Goal: Find specific page/section: Find specific page/section

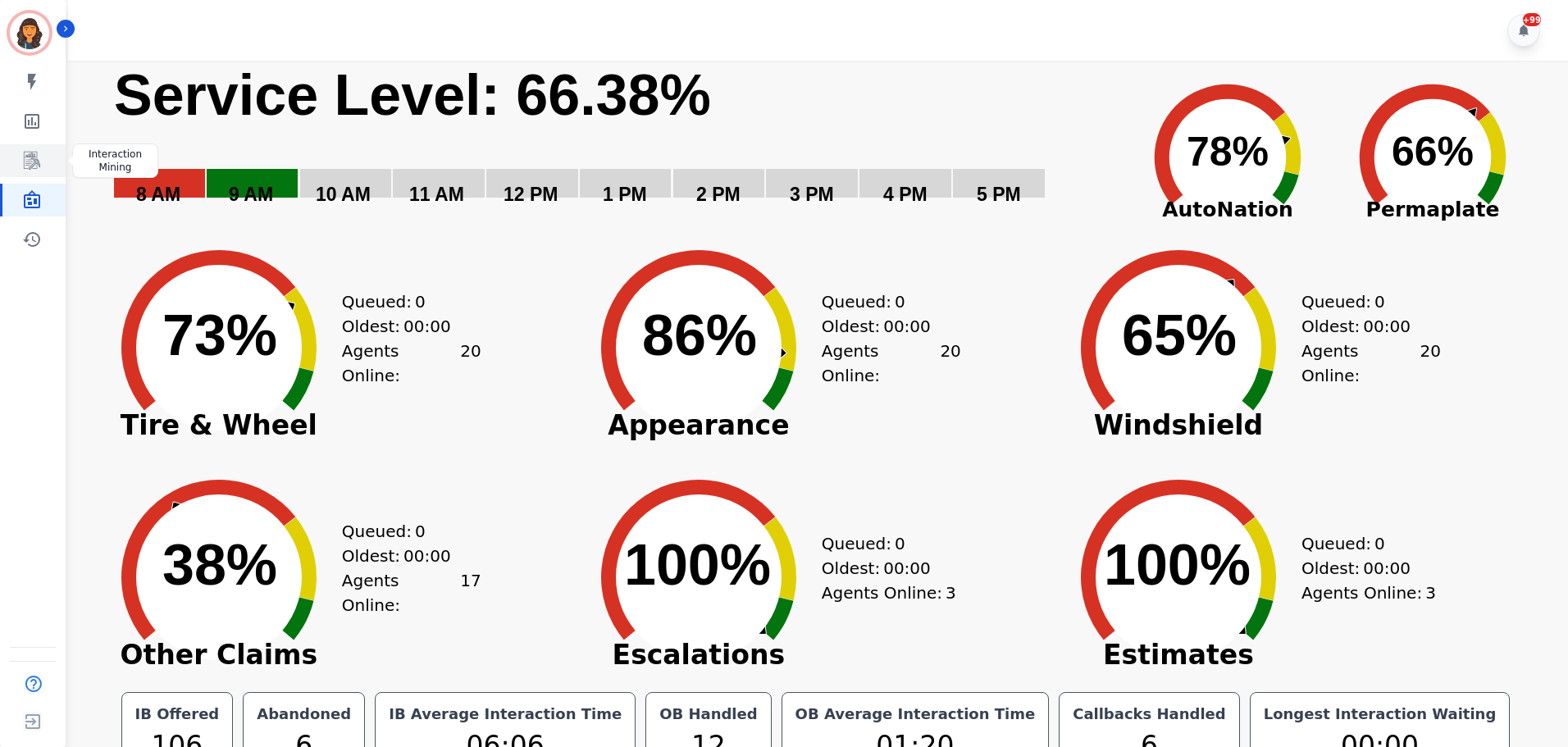
click at [28, 165] on icon "Sidebar" at bounding box center [32, 160] width 20 height 20
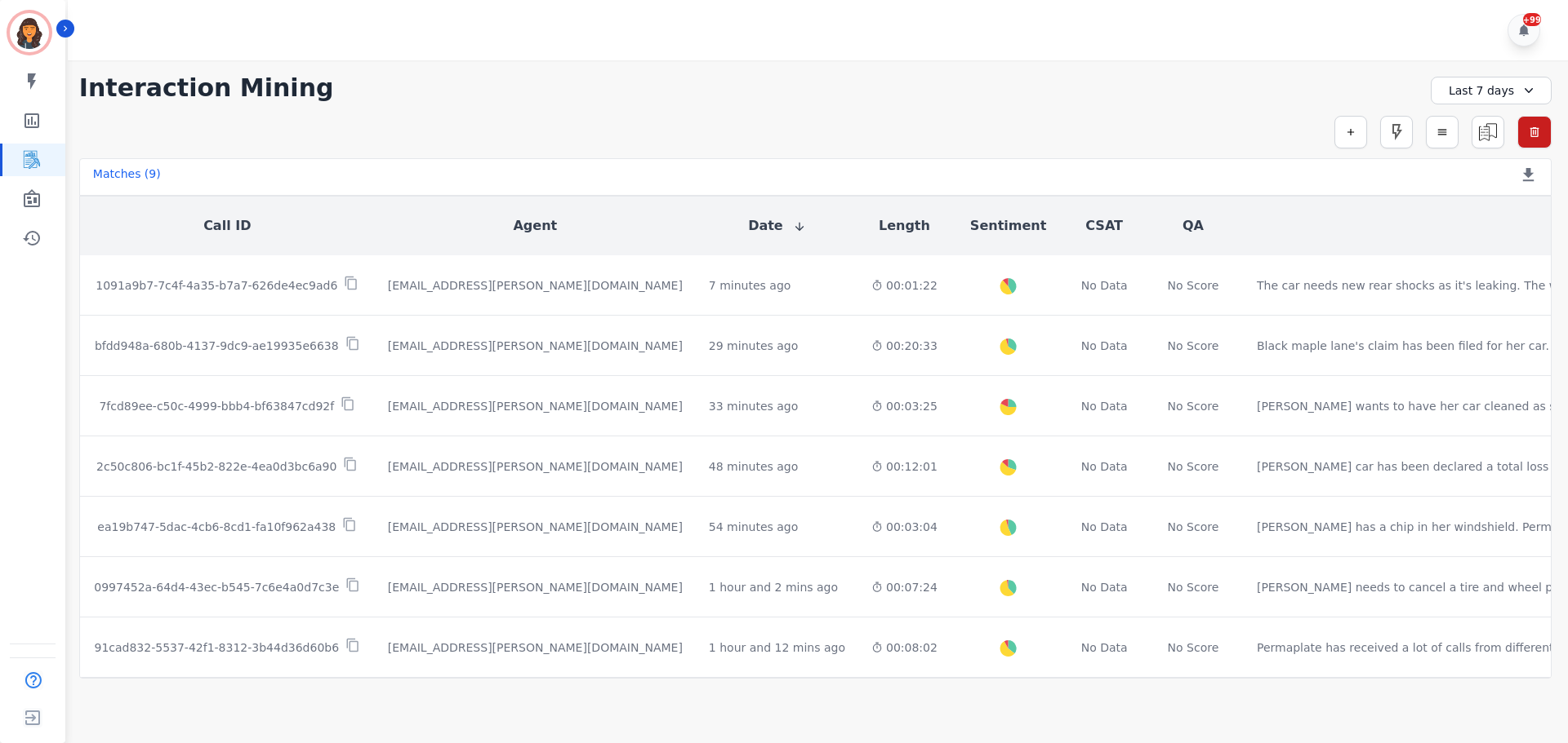
click at [1525, 95] on icon at bounding box center [1528, 90] width 16 height 16
click at [1495, 150] on li "[DATE]" at bounding box center [1501, 147] width 82 height 16
